Goal: Communication & Community: Share content

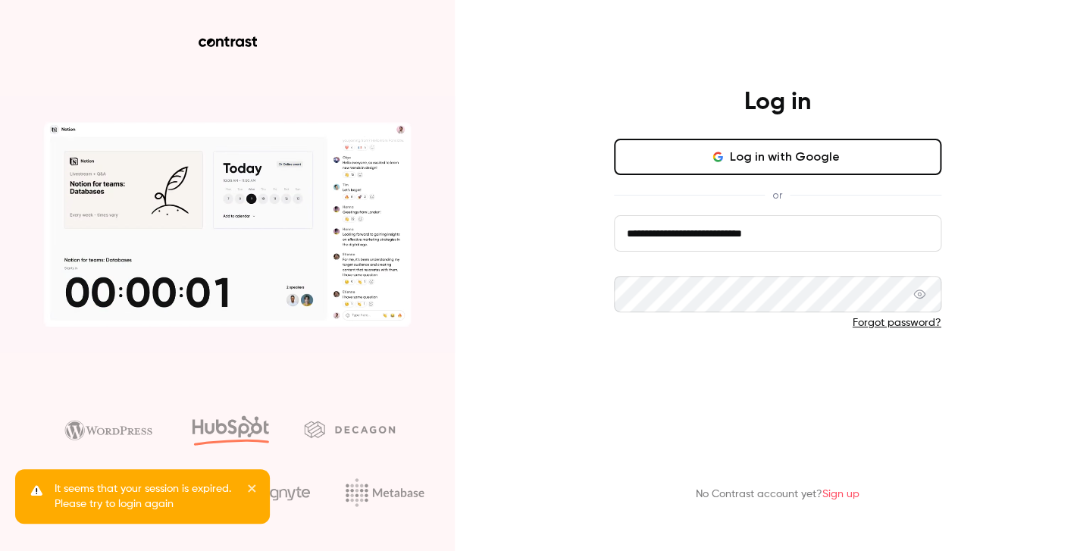
click at [746, 378] on button "Log in" at bounding box center [778, 373] width 328 height 36
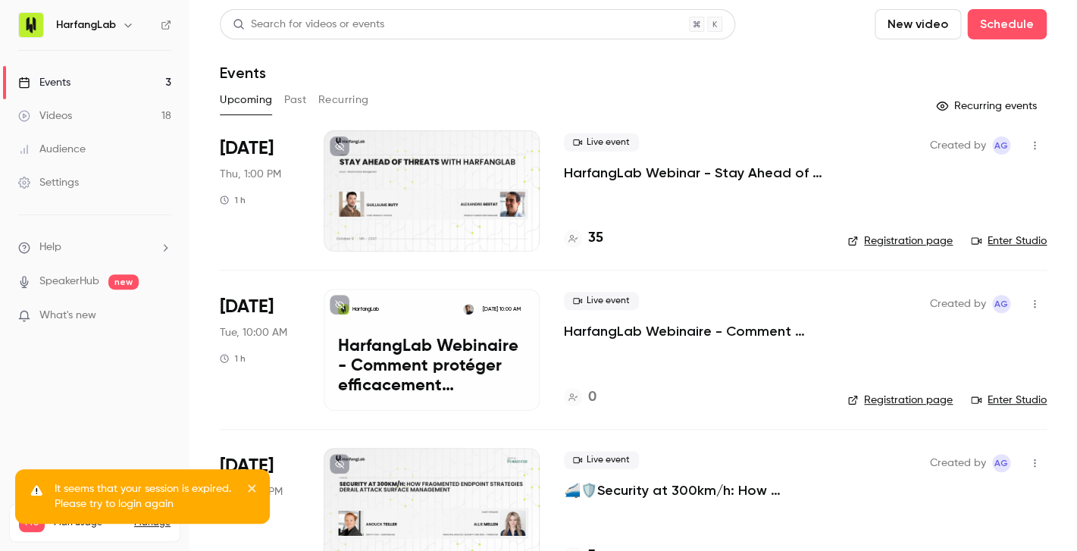
click at [1004, 240] on link "Enter Studio" at bounding box center [1009, 241] width 76 height 15
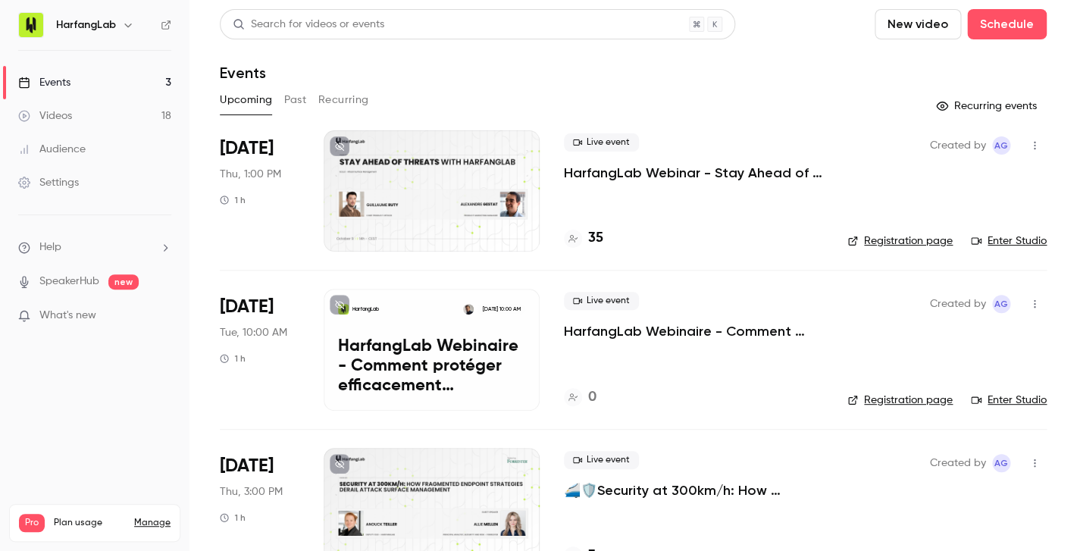
click at [1038, 148] on icon "button" at bounding box center [1035, 145] width 12 height 11
click at [1006, 180] on div "Share" at bounding box center [976, 184] width 115 height 15
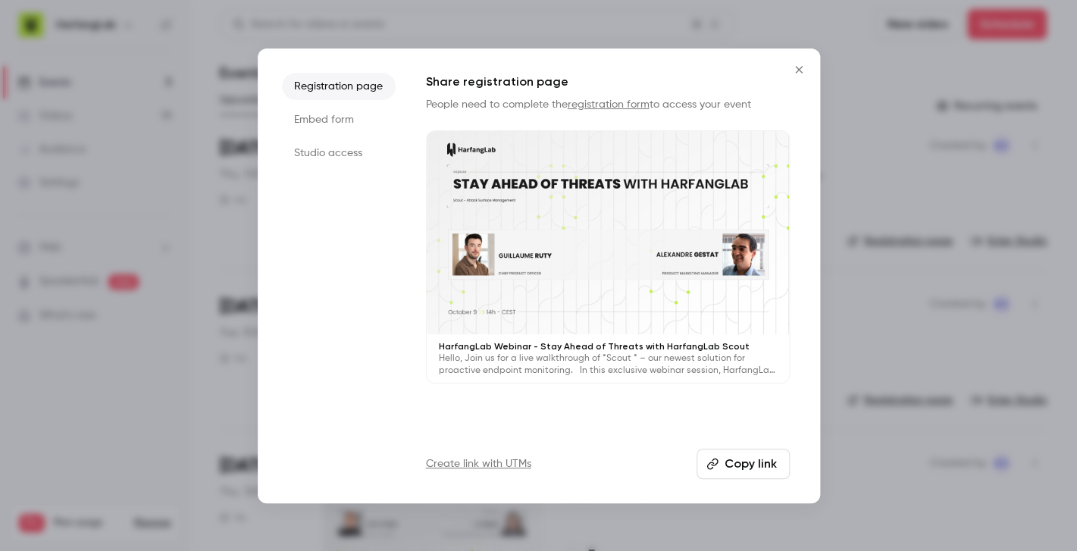
click at [318, 148] on li "Studio access" at bounding box center [339, 153] width 114 height 27
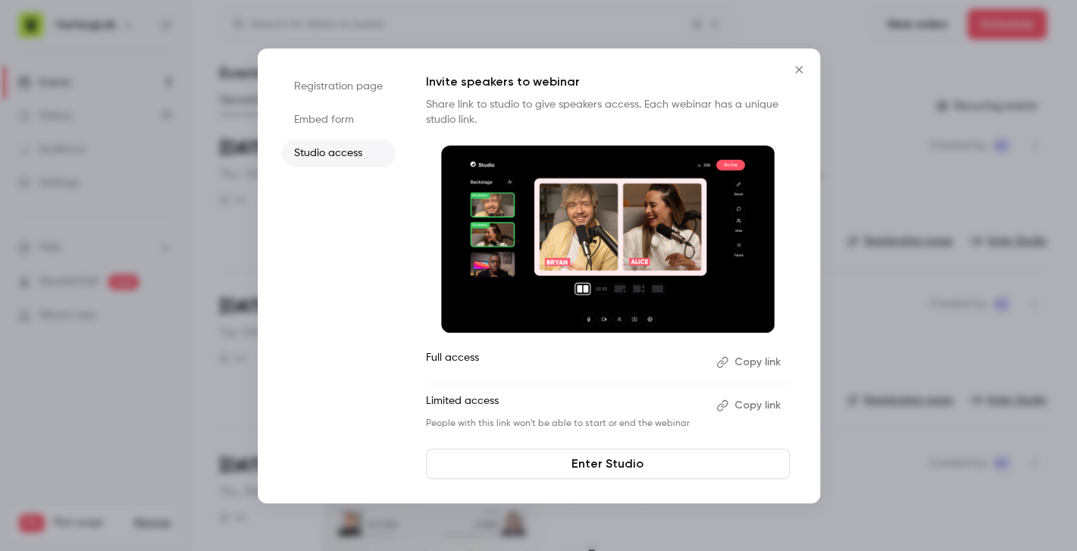
click at [736, 366] on button "Copy link" at bounding box center [750, 362] width 80 height 24
click at [799, 67] on icon "Close" at bounding box center [799, 70] width 18 height 12
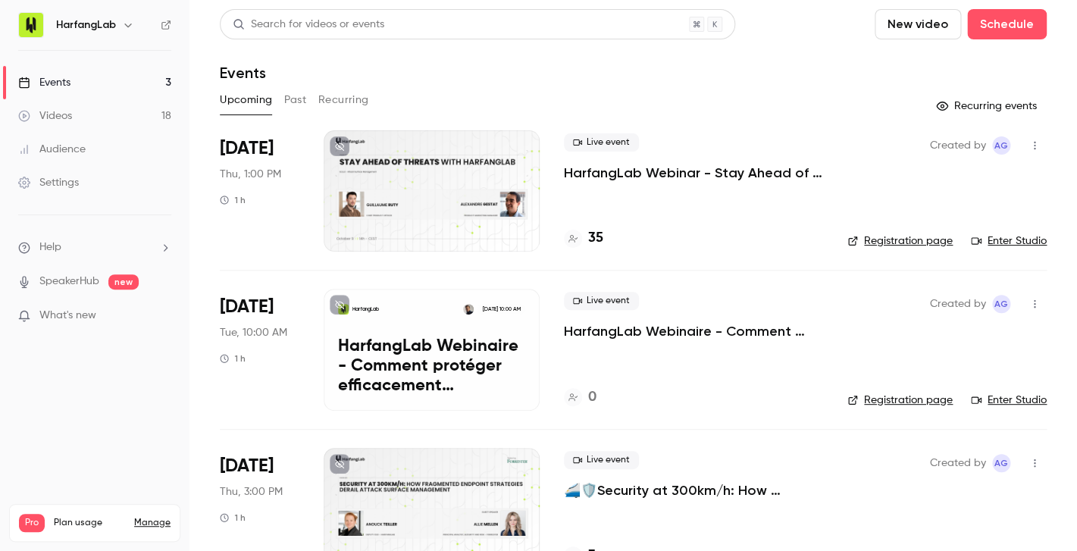
click at [597, 169] on p "HarfangLab Webinar - Stay Ahead of Threats with HarfangLab Scout" at bounding box center [693, 173] width 259 height 18
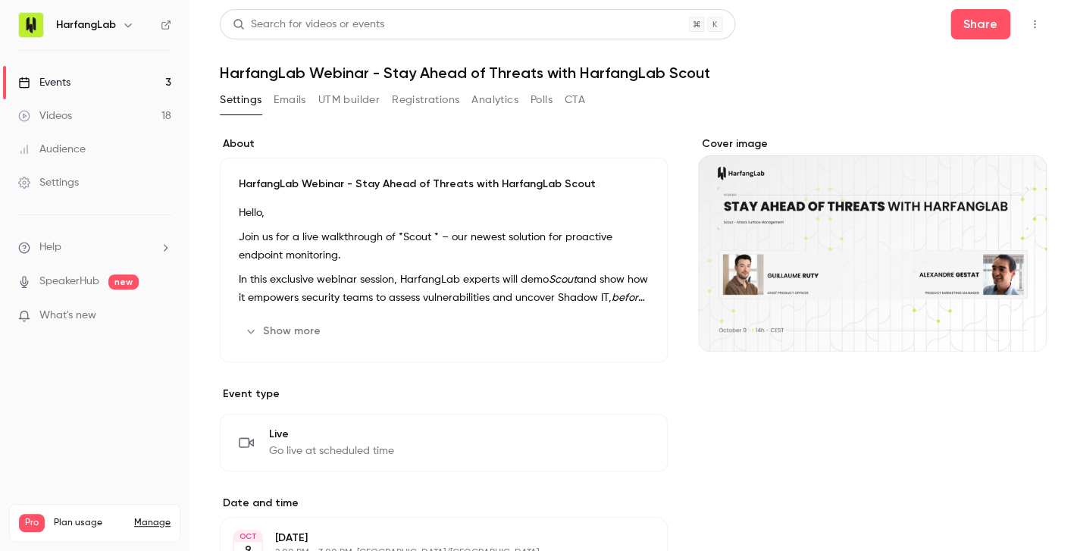
click at [304, 98] on button "Emails" at bounding box center [290, 100] width 32 height 24
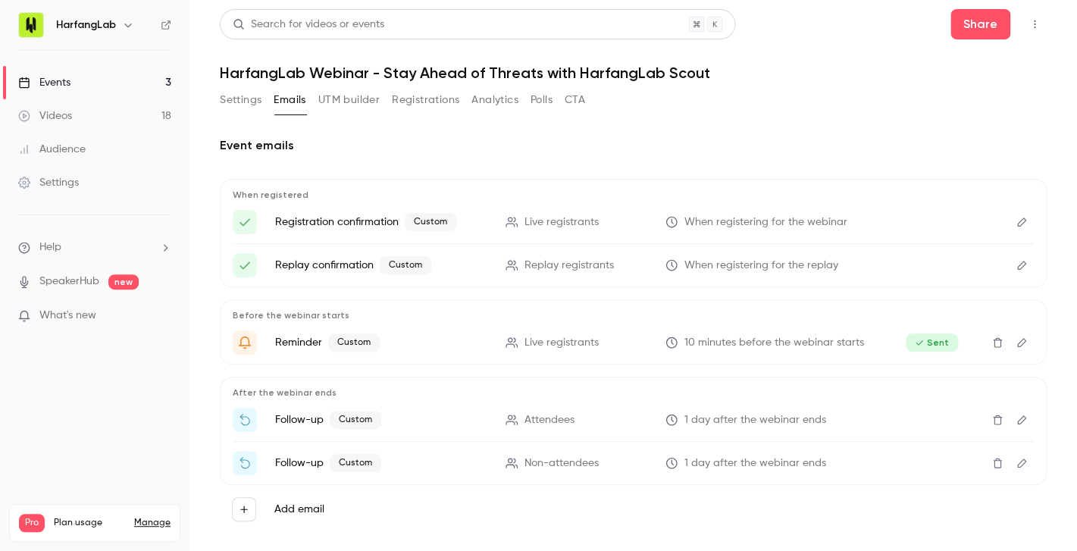
click at [429, 108] on button "Registrations" at bounding box center [425, 100] width 67 height 24
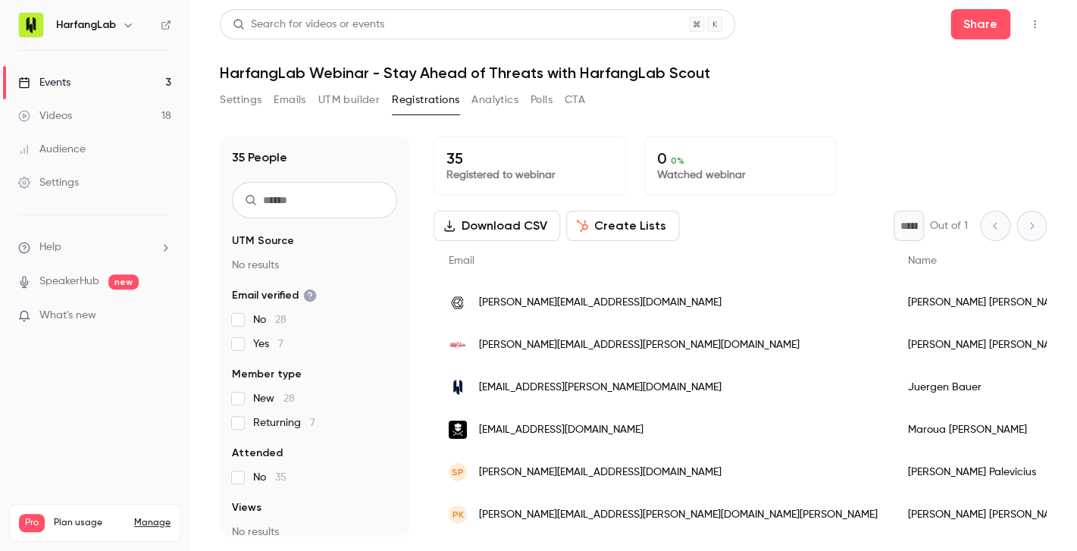
click at [324, 199] on input "text" at bounding box center [314, 200] width 165 height 36
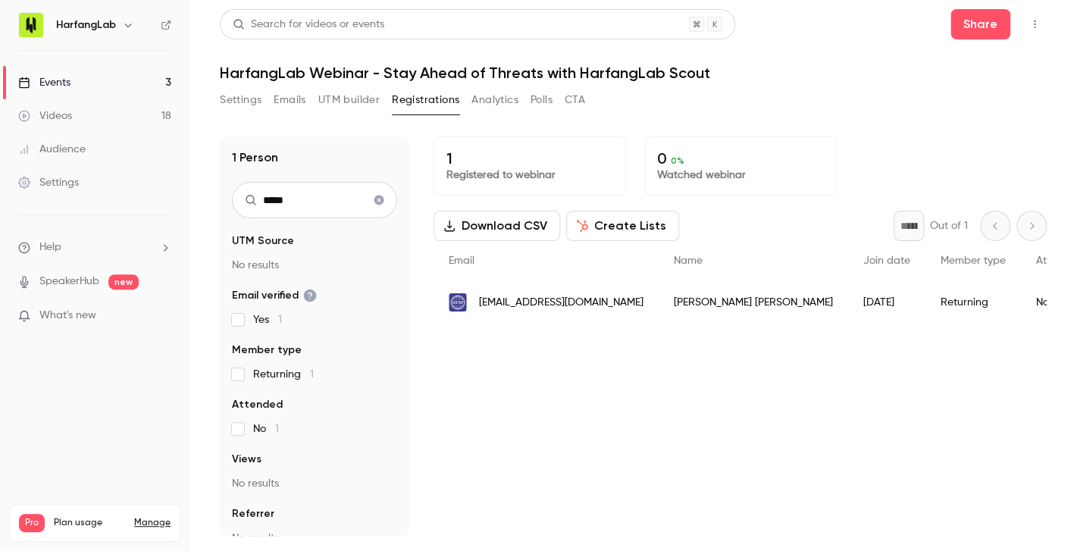
type input "******"
click at [321, 212] on input "******" at bounding box center [314, 200] width 165 height 36
